Goal: Task Accomplishment & Management: Manage account settings

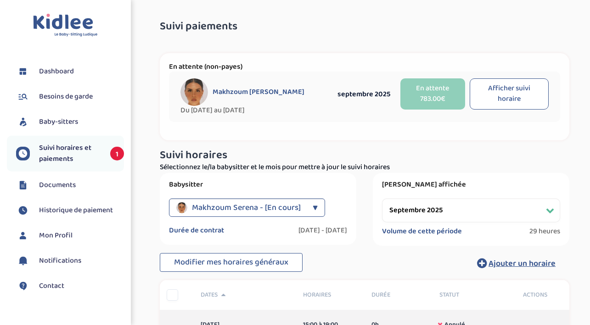
select select "septembre 2025"
click at [70, 117] on span "Baby-sitters" at bounding box center [58, 122] width 39 height 11
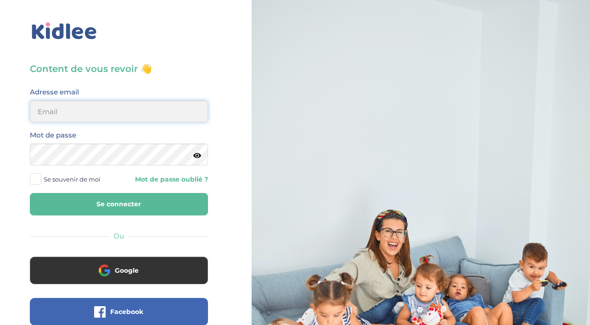
type input "sophie.verrier1@gmail.com"
click at [115, 207] on button "Se connecter" at bounding box center [119, 204] width 178 height 22
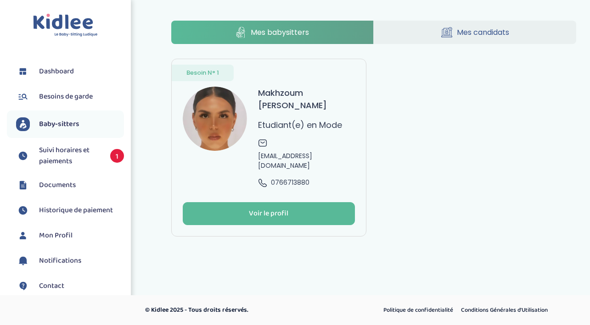
click at [63, 153] on span "Suivi horaires et paiements" at bounding box center [70, 156] width 62 height 22
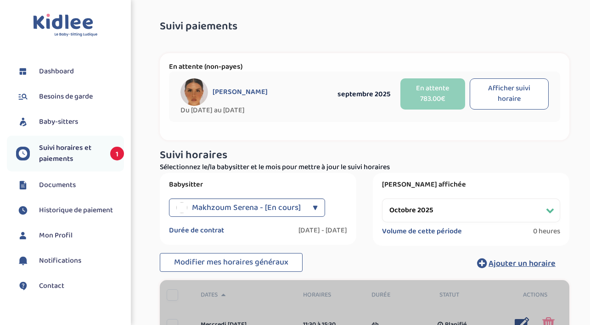
select select "octobre 2025"
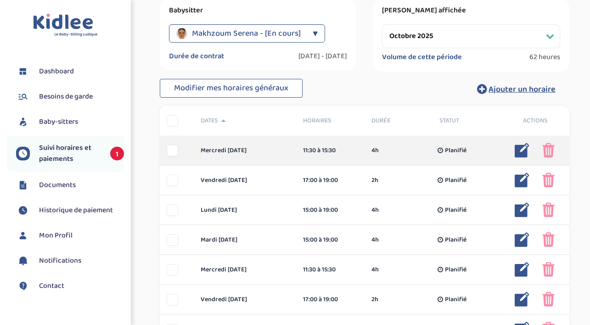
scroll to position [176, 0]
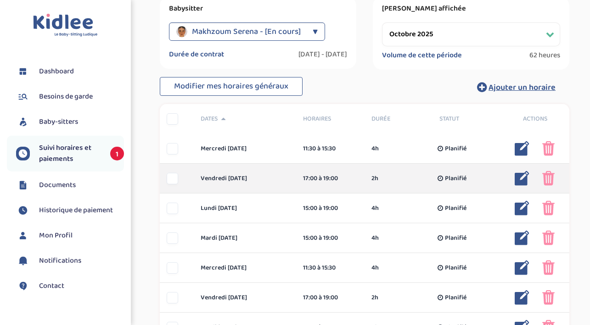
click at [519, 178] on img at bounding box center [521, 178] width 15 height 15
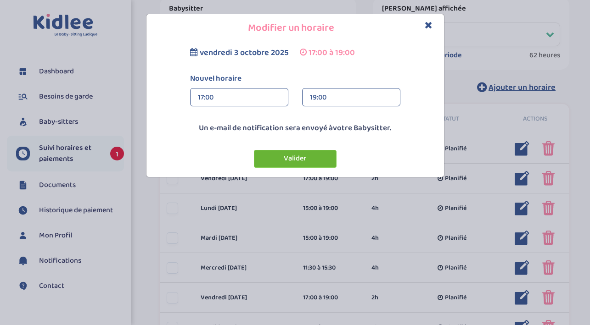
click at [305, 162] on button "Valider" at bounding box center [295, 159] width 83 height 18
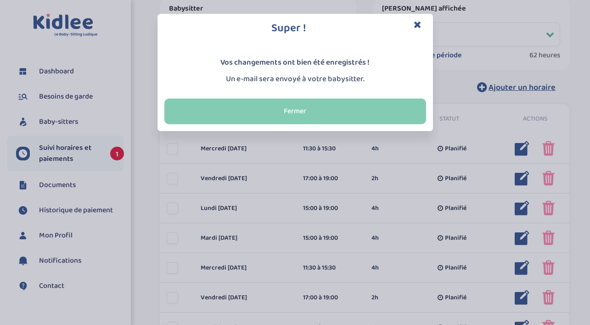
click at [349, 117] on button "Fermer" at bounding box center [295, 112] width 262 height 26
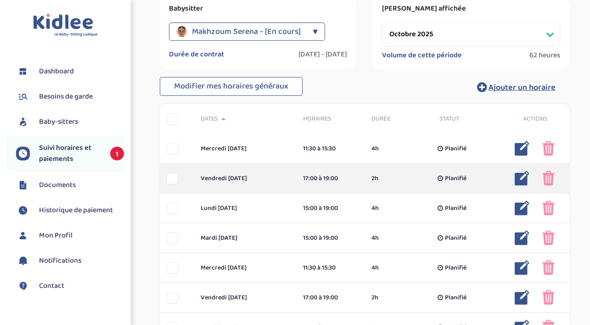
click at [545, 176] on img at bounding box center [548, 178] width 12 height 15
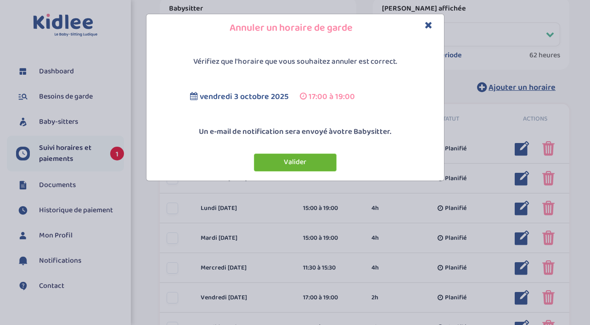
click at [315, 167] on button "Valider" at bounding box center [295, 163] width 83 height 18
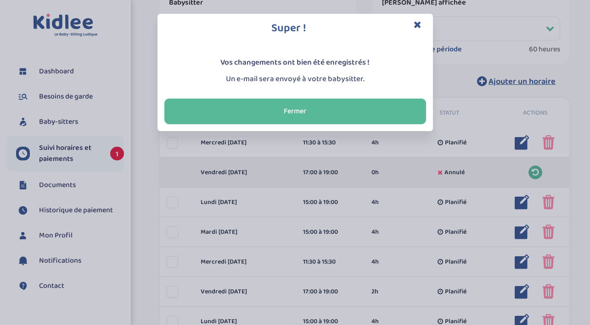
scroll to position [183, 0]
click at [221, 141] on div "Super ! Vos changements ont bien été enregistrés ! Un e-mail sera envoyé à votr…" at bounding box center [295, 162] width 590 height 325
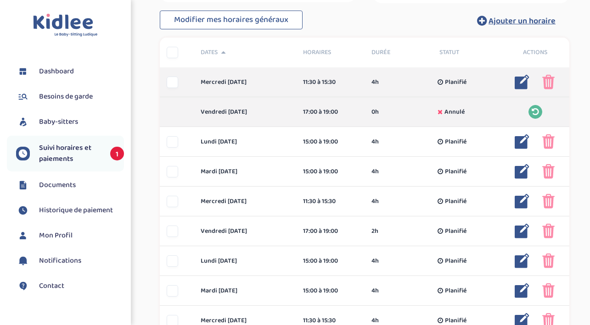
scroll to position [244, 0]
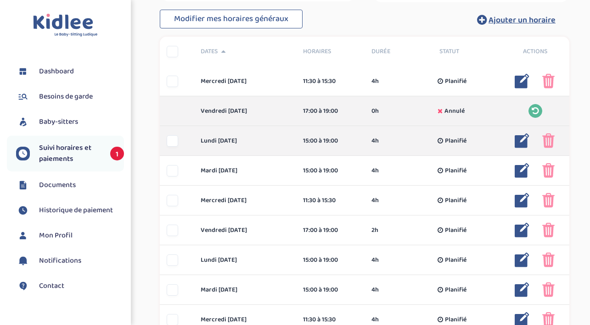
click at [519, 143] on img at bounding box center [521, 141] width 15 height 15
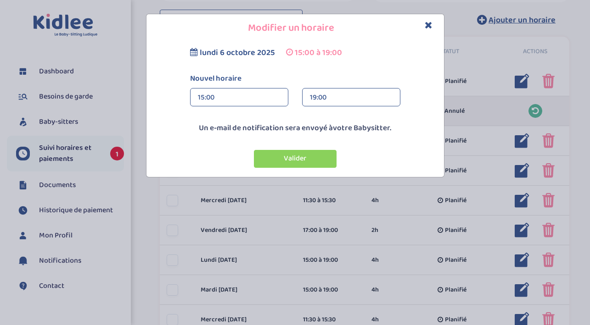
click at [341, 103] on div "19:00" at bounding box center [351, 98] width 83 height 18
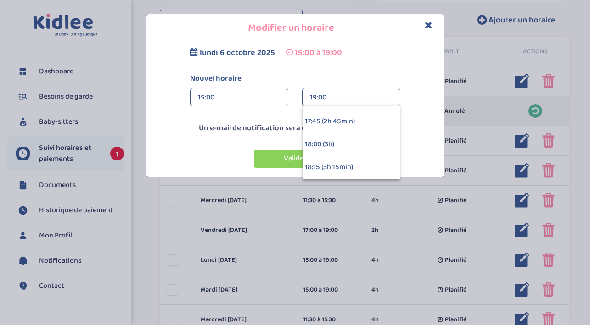
scroll to position [226, 0]
click at [329, 145] on div "18:00 (3h)" at bounding box center [350, 143] width 97 height 23
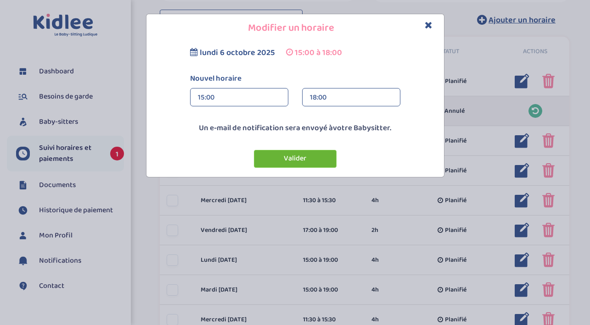
click at [308, 155] on button "Valider" at bounding box center [295, 159] width 83 height 18
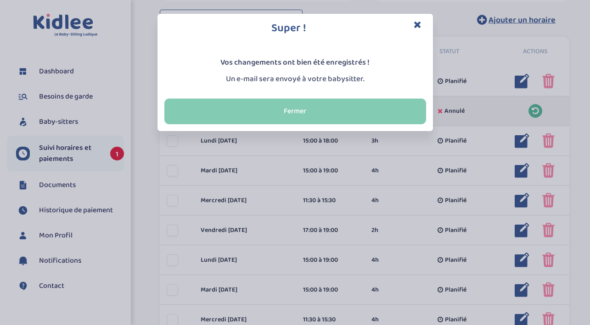
click at [303, 120] on button "Fermer" at bounding box center [295, 112] width 262 height 26
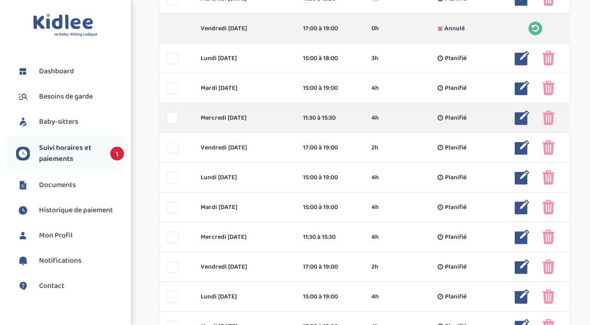
scroll to position [327, 0]
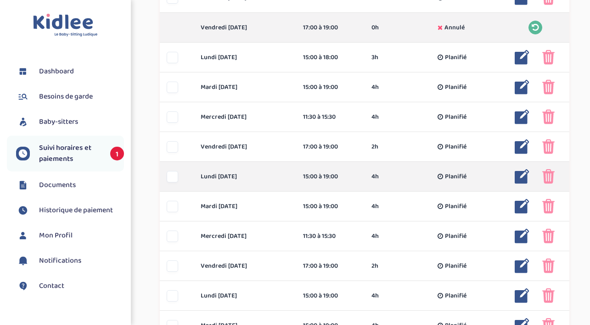
click at [521, 173] on img at bounding box center [521, 176] width 15 height 15
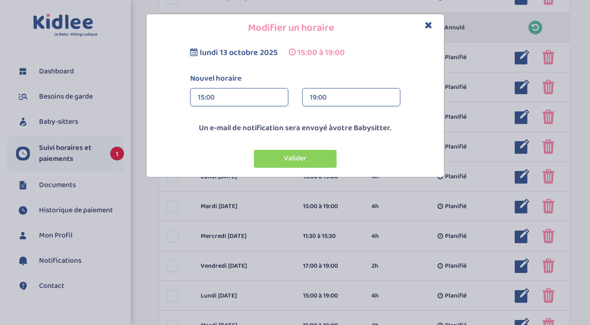
click at [338, 96] on div "19:00" at bounding box center [351, 98] width 83 height 18
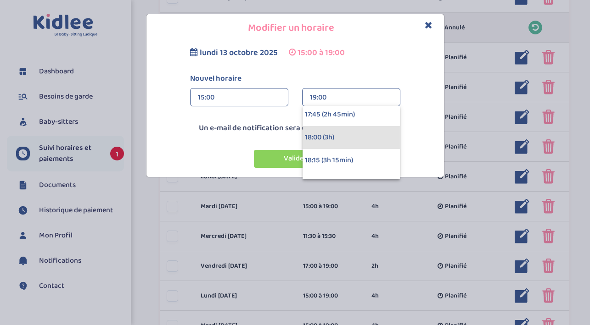
scroll to position [233, 0]
click at [331, 136] on div "18:00 (3h)" at bounding box center [350, 137] width 97 height 23
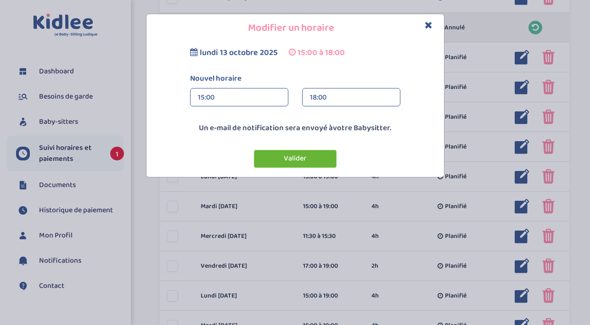
click at [301, 164] on button "Valider" at bounding box center [295, 159] width 83 height 18
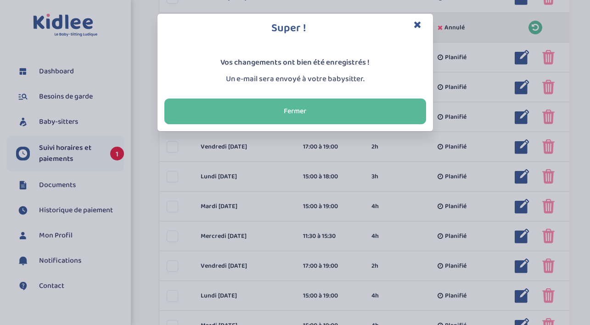
click at [420, 26] on icon "Close" at bounding box center [417, 25] width 8 height 10
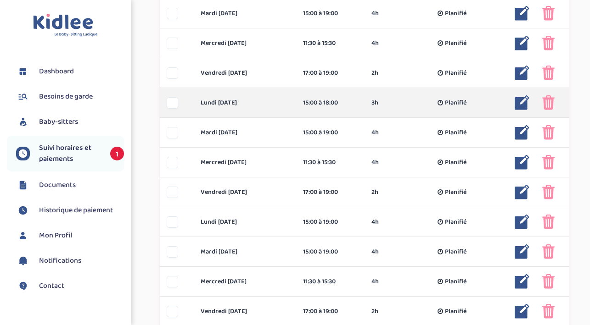
scroll to position [404, 0]
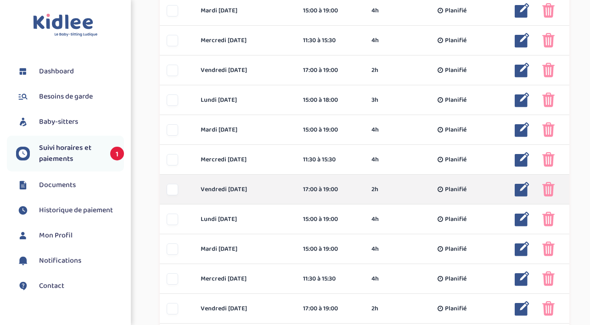
click at [173, 189] on div at bounding box center [172, 189] width 11 height 11
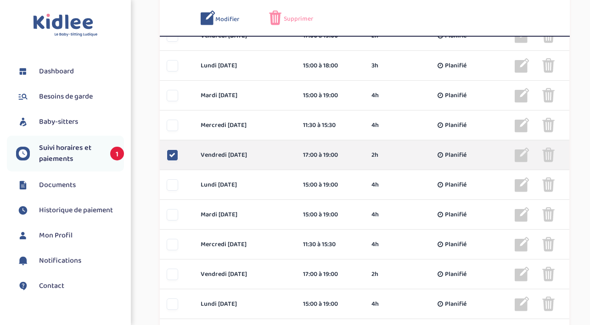
click at [552, 151] on img at bounding box center [548, 155] width 12 height 15
click at [253, 158] on div "vendredi [DATE]" at bounding box center [245, 156] width 102 height 10
click at [175, 156] on div at bounding box center [172, 155] width 11 height 11
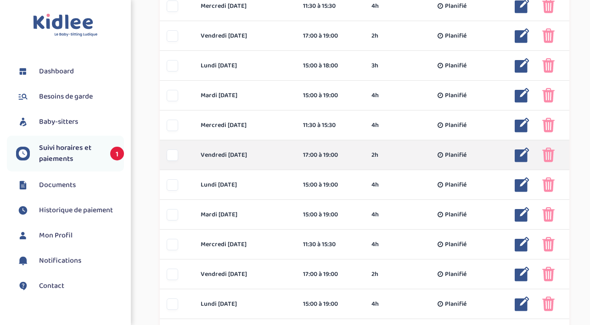
click at [549, 153] on img at bounding box center [548, 155] width 12 height 15
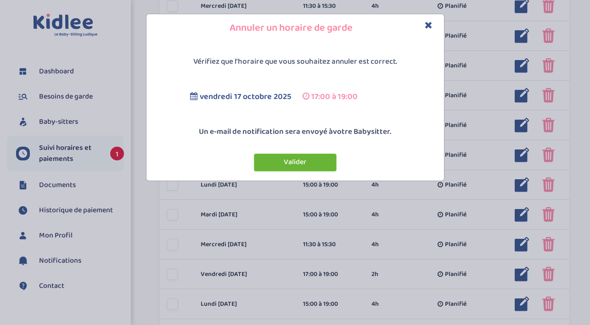
click at [318, 165] on button "Valider" at bounding box center [295, 163] width 83 height 18
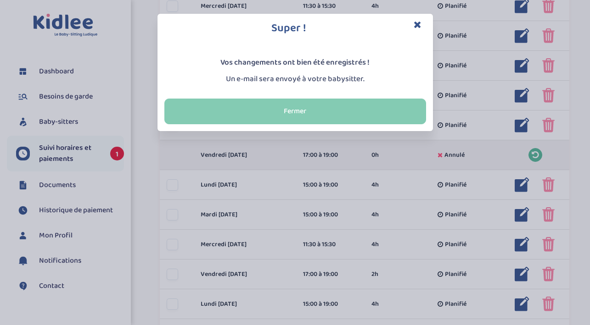
click at [317, 108] on button "Fermer" at bounding box center [295, 112] width 262 height 26
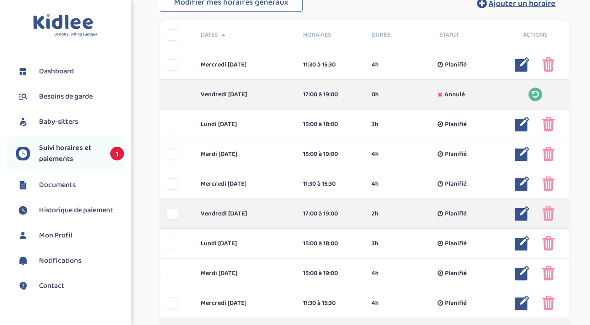
scroll to position [257, 0]
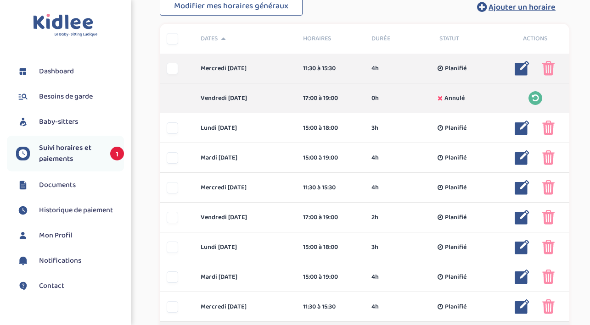
click at [551, 71] on img at bounding box center [548, 68] width 12 height 15
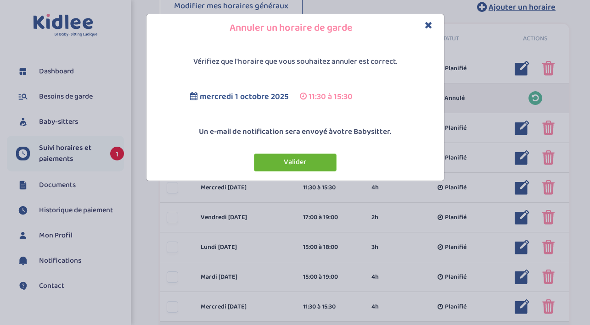
click at [289, 161] on button "Valider" at bounding box center [295, 163] width 83 height 18
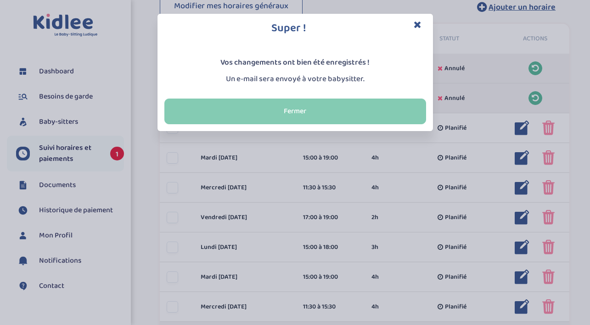
click at [283, 106] on button "Fermer" at bounding box center [295, 112] width 262 height 26
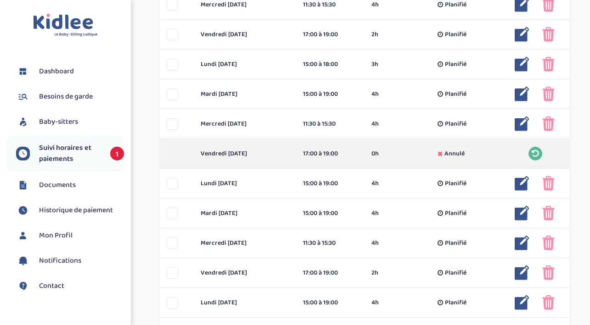
scroll to position [447, 0]
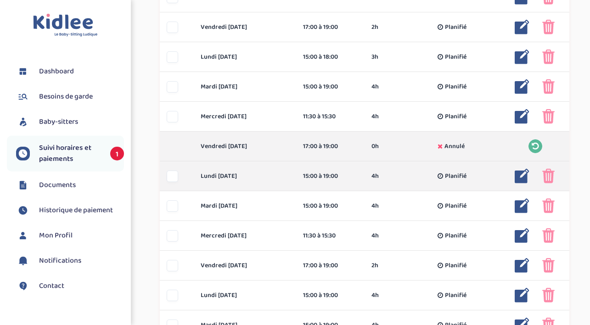
click at [175, 176] on div at bounding box center [172, 176] width 11 height 11
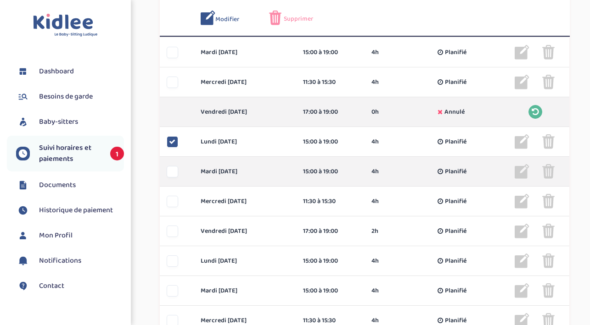
click at [174, 175] on div at bounding box center [172, 171] width 11 height 11
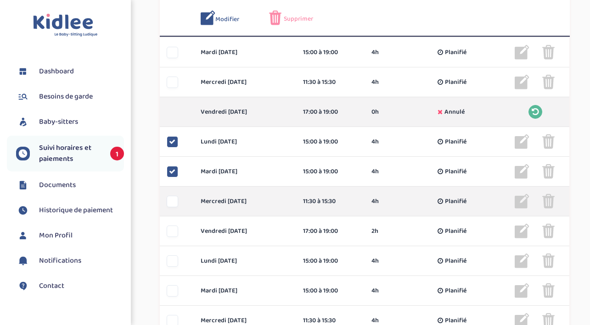
click at [172, 196] on div at bounding box center [172, 201] width 11 height 11
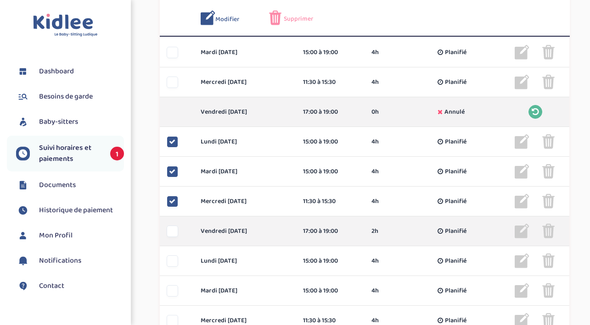
click at [174, 229] on div at bounding box center [172, 231] width 11 height 11
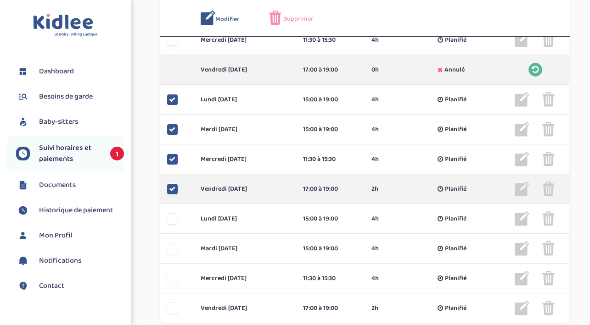
scroll to position [530, 0]
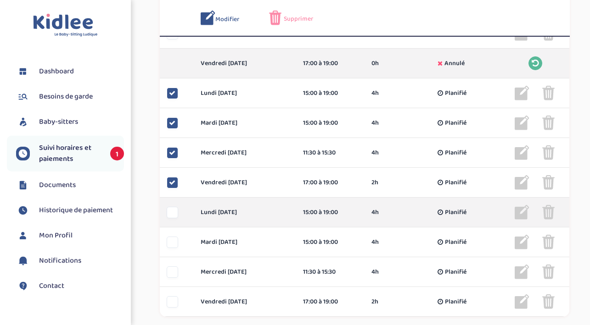
click at [170, 215] on div at bounding box center [172, 212] width 11 height 11
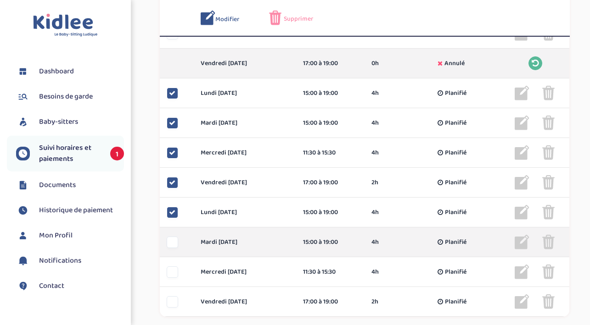
click at [171, 247] on div at bounding box center [172, 242] width 11 height 11
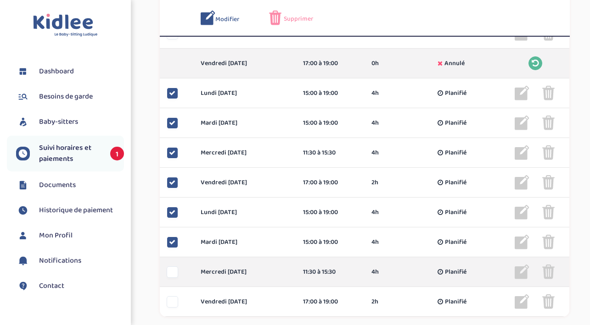
click at [174, 272] on div at bounding box center [172, 272] width 11 height 11
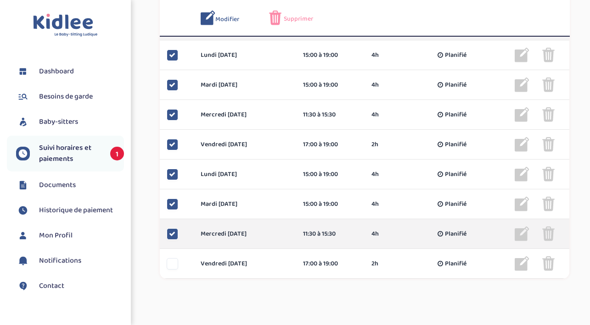
scroll to position [569, 0]
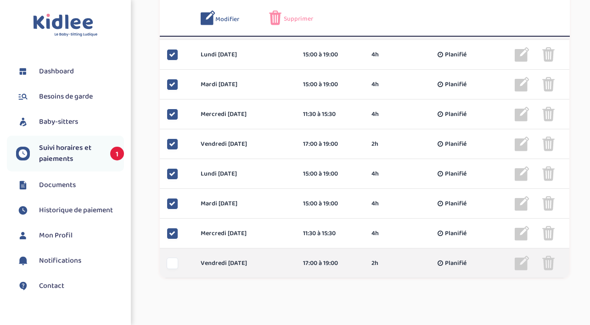
click at [172, 265] on div at bounding box center [172, 263] width 11 height 11
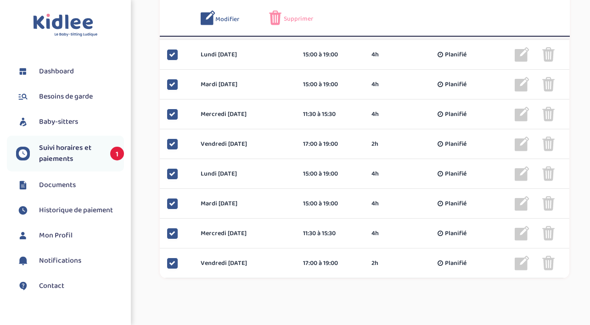
click at [287, 18] on span "Supprimer" at bounding box center [298, 19] width 29 height 10
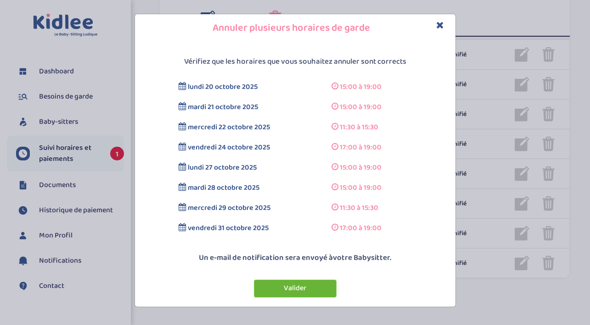
click at [314, 290] on button "Valider" at bounding box center [295, 289] width 83 height 18
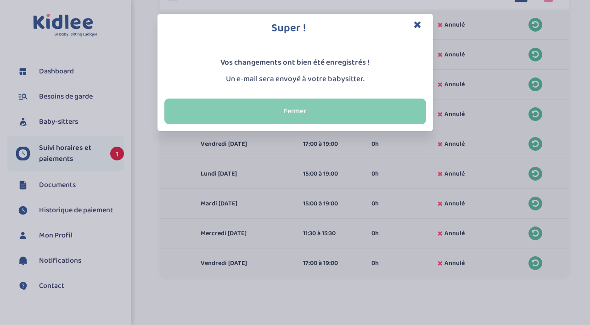
click at [311, 110] on button "Fermer" at bounding box center [295, 112] width 262 height 26
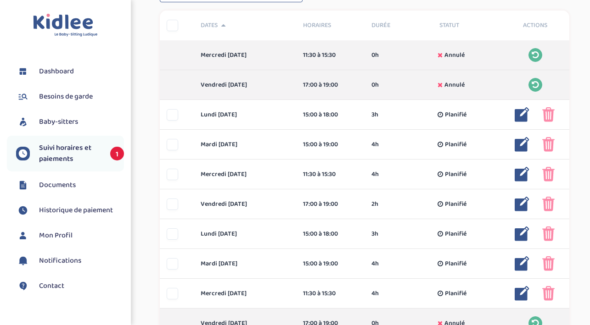
scroll to position [271, 0]
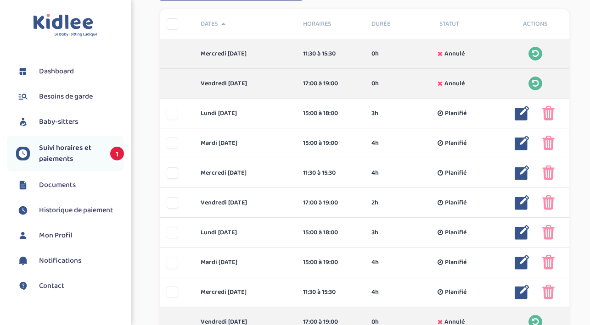
click at [50, 190] on span "Documents" at bounding box center [57, 185] width 37 height 11
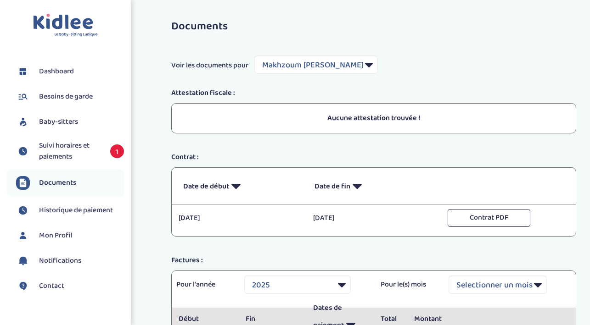
select select "41753"
select select "2025"
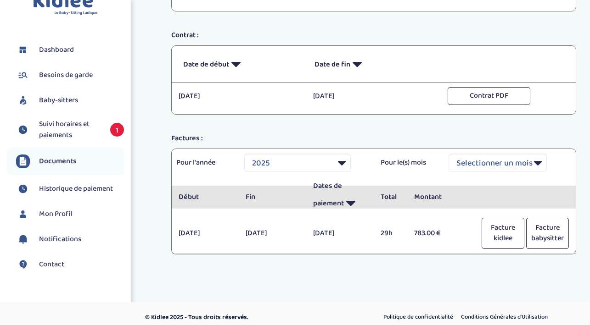
scroll to position [129, 0]
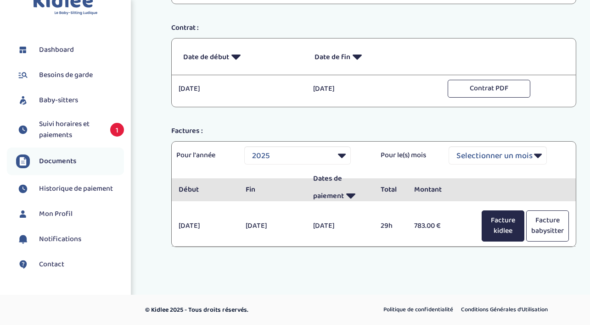
click at [510, 229] on button "Facture kidlee" at bounding box center [502, 226] width 43 height 31
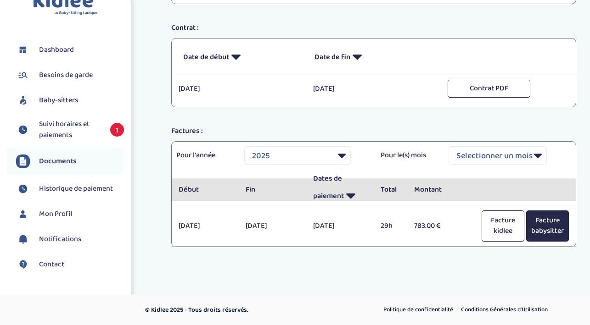
click at [544, 228] on button "Facture babysitter" at bounding box center [547, 226] width 43 height 31
